Goal: Task Accomplishment & Management: Use online tool/utility

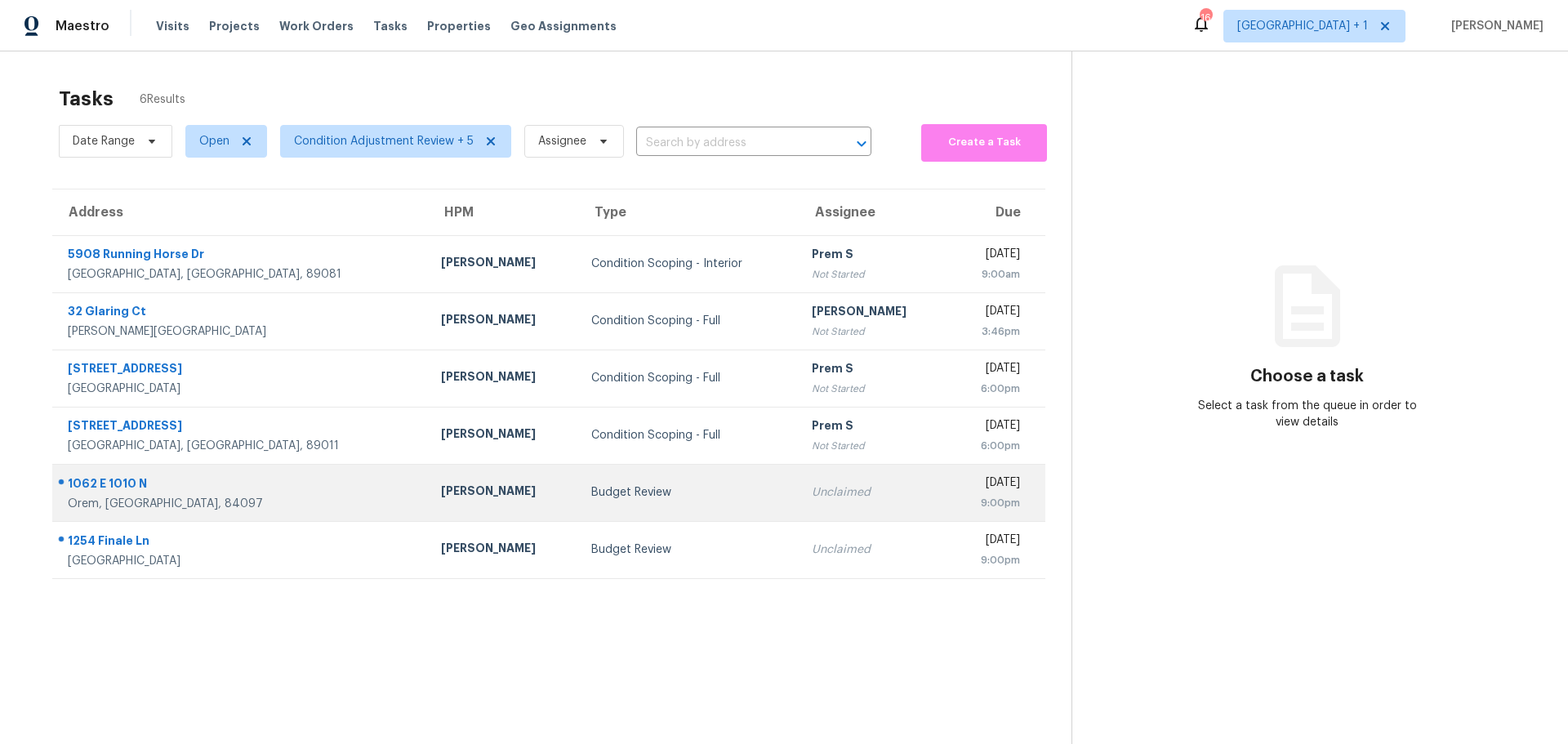
click at [812, 496] on div "Unclaimed" at bounding box center [874, 492] width 124 height 17
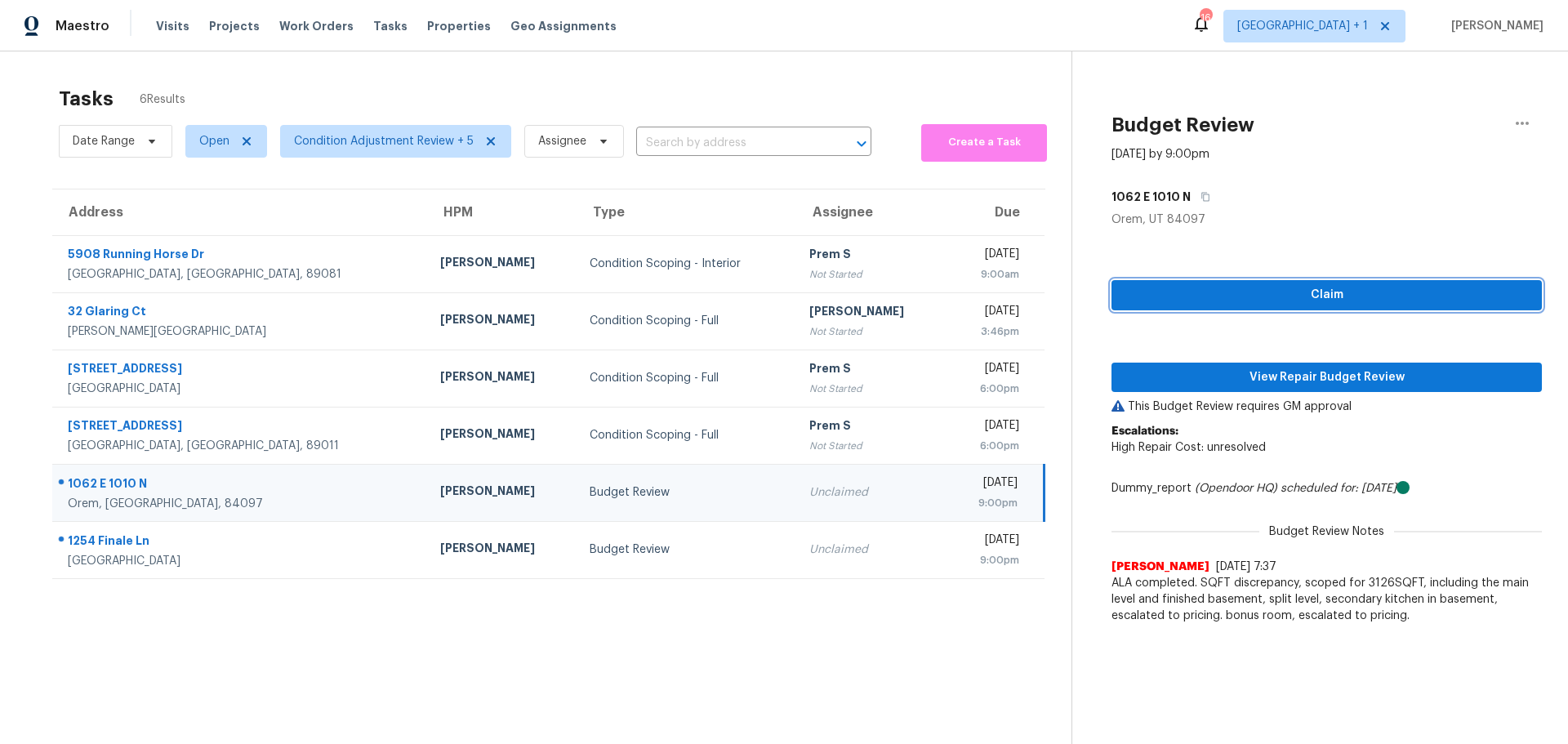
click at [1366, 289] on span "Claim" at bounding box center [1326, 295] width 404 height 20
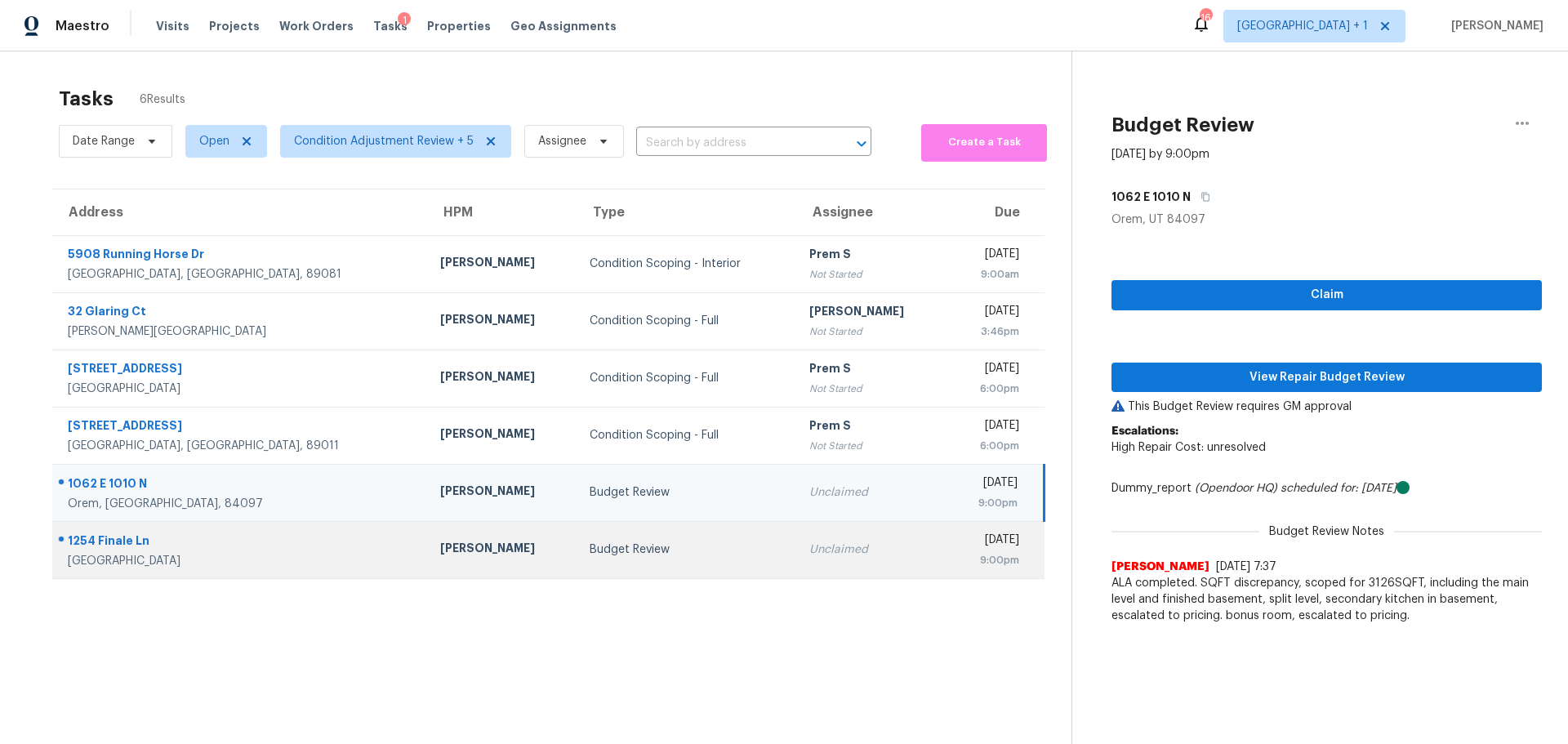
click at [819, 556] on div "Unclaimed" at bounding box center [871, 550] width 124 height 17
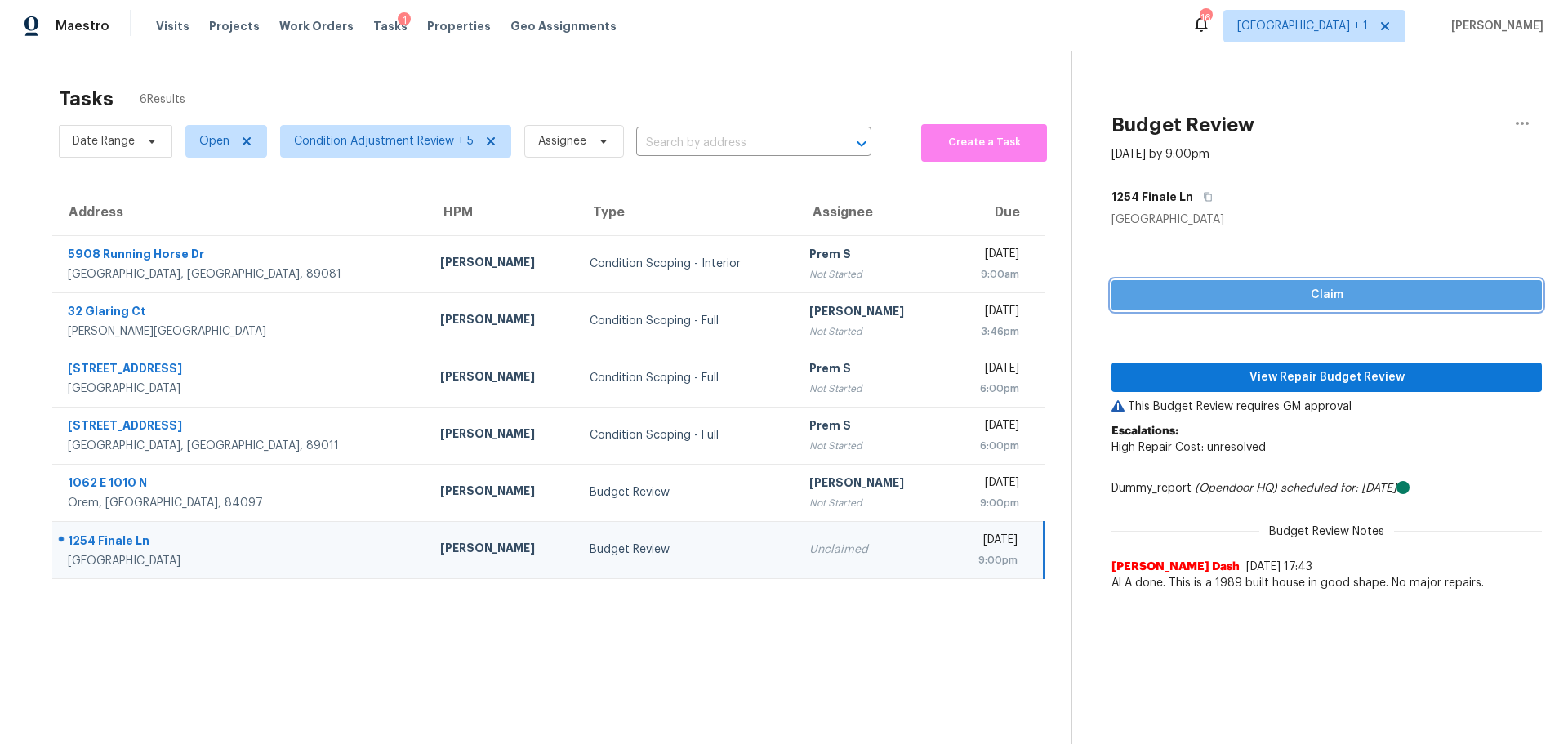
click at [1300, 292] on span "Claim" at bounding box center [1326, 295] width 404 height 20
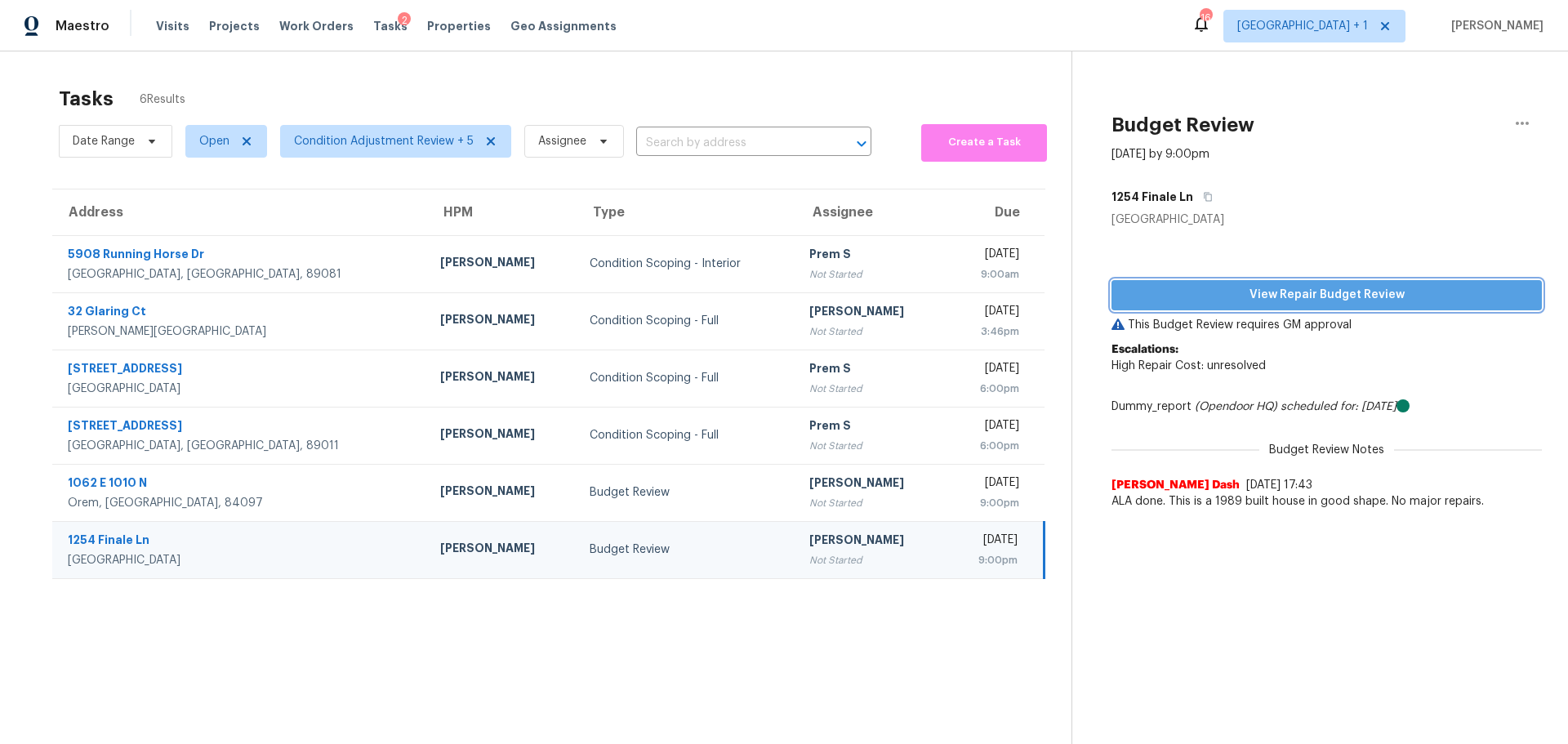
click at [1330, 291] on span "View Repair Budget Review" at bounding box center [1326, 295] width 404 height 20
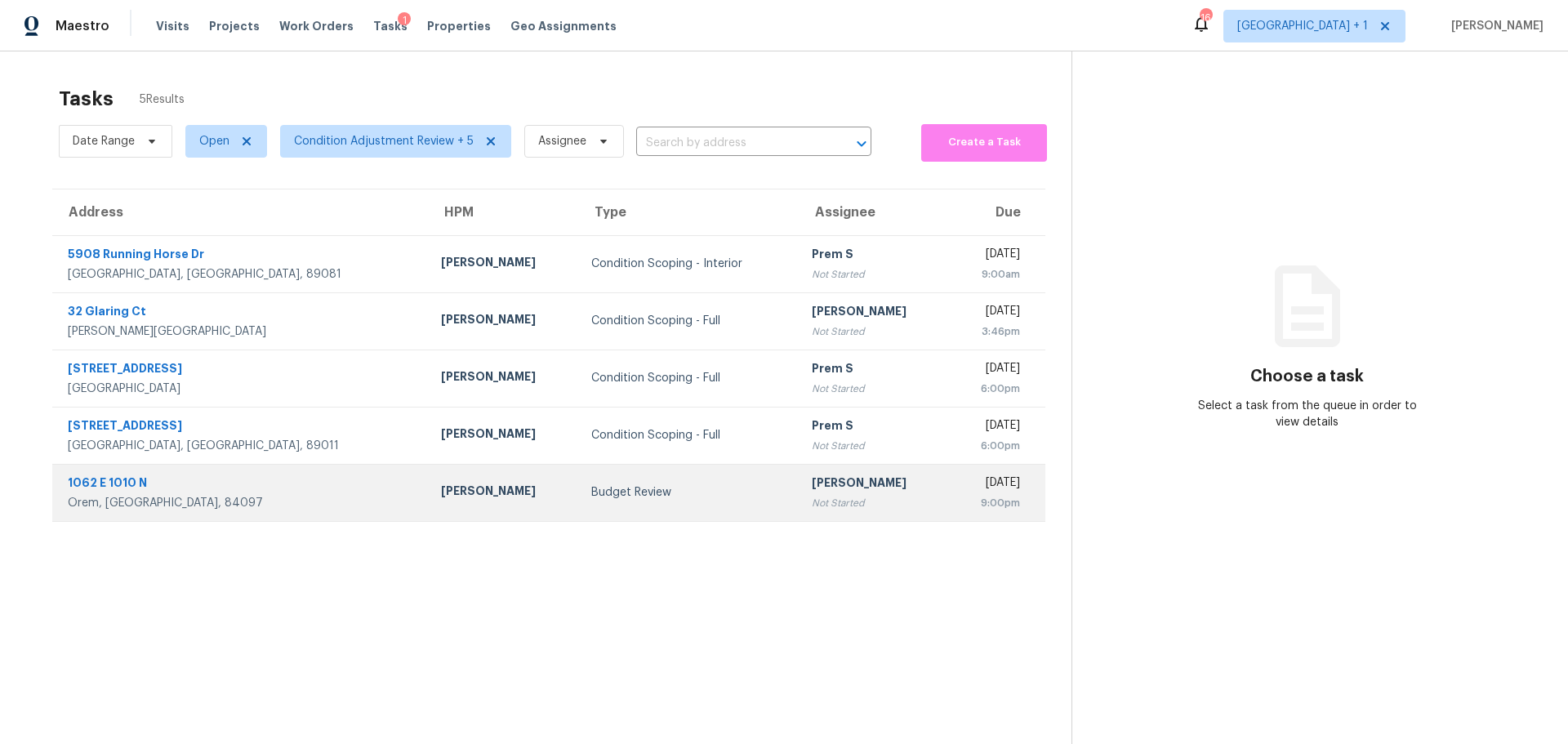
click at [594, 506] on td "Budget Review" at bounding box center [689, 492] width 221 height 57
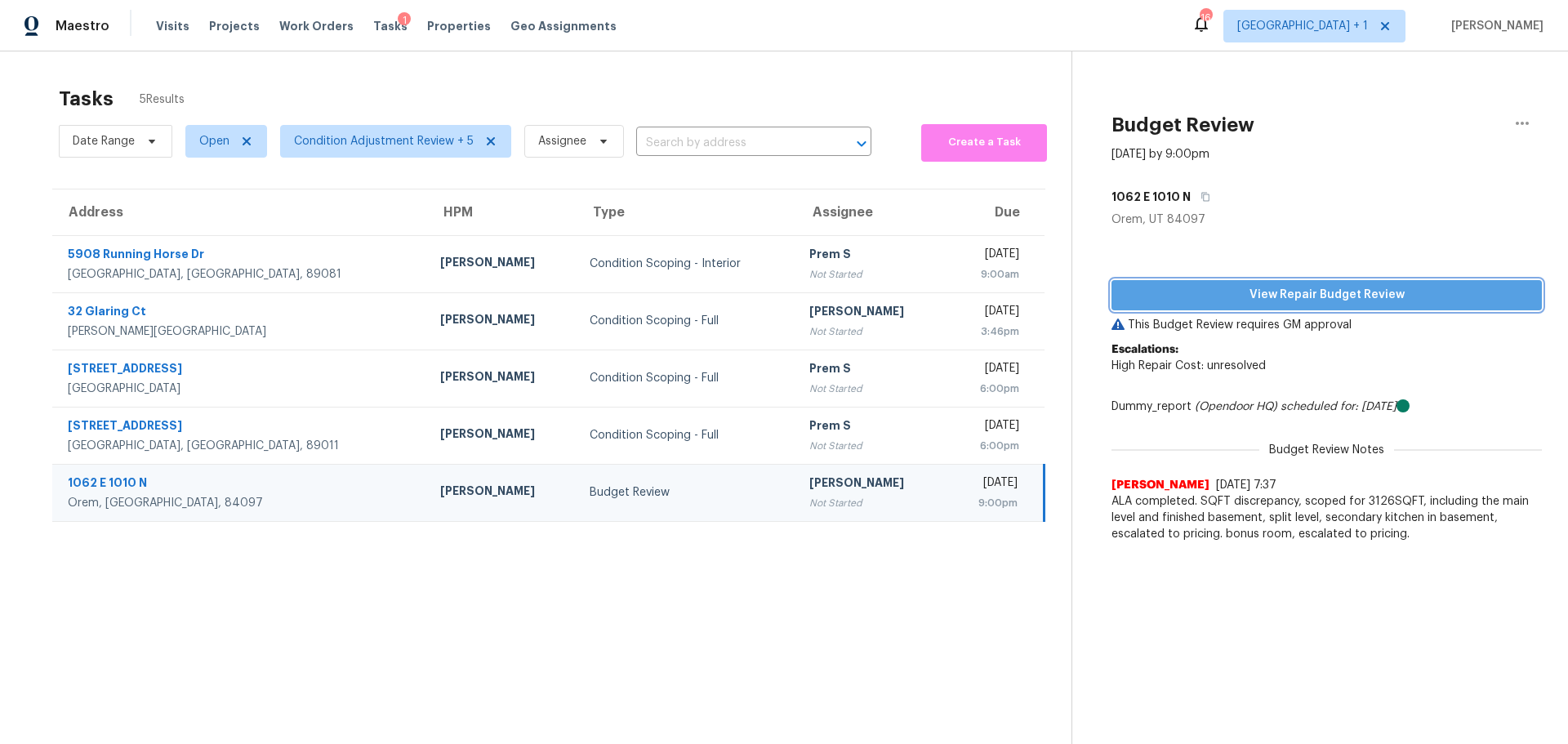
click at [1317, 287] on span "View Repair Budget Review" at bounding box center [1326, 295] width 404 height 20
